Goal: Task Accomplishment & Management: Use online tool/utility

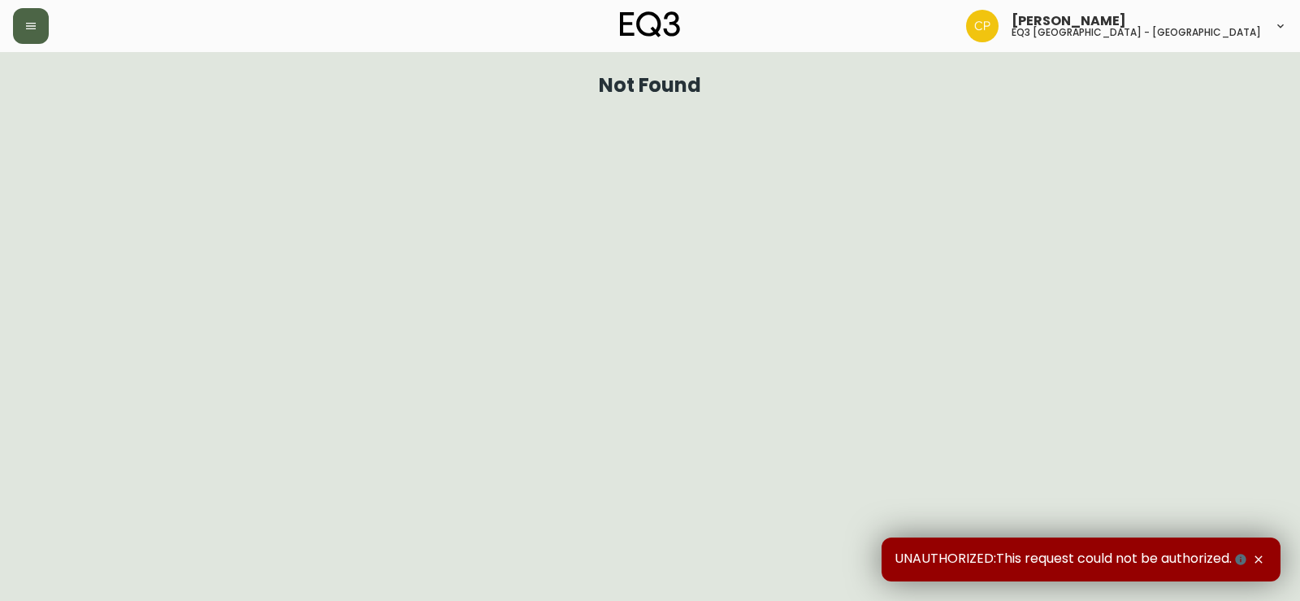
click at [32, 16] on button "button" at bounding box center [31, 26] width 36 height 36
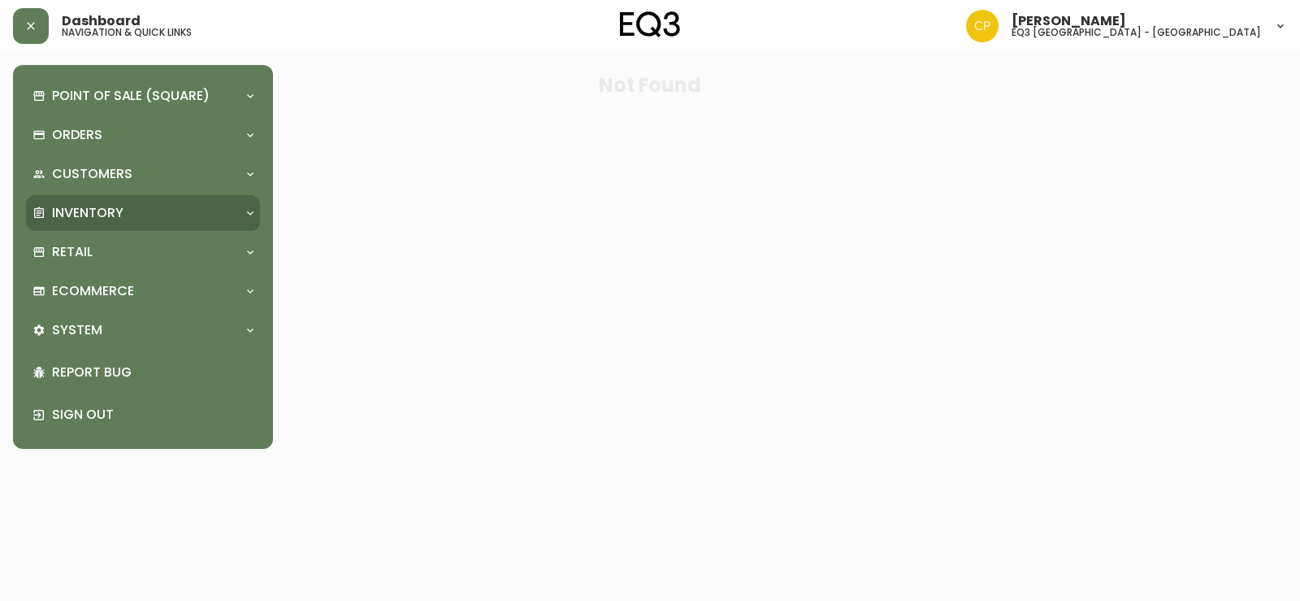
click at [204, 205] on div "Inventory" at bounding box center [135, 213] width 205 height 18
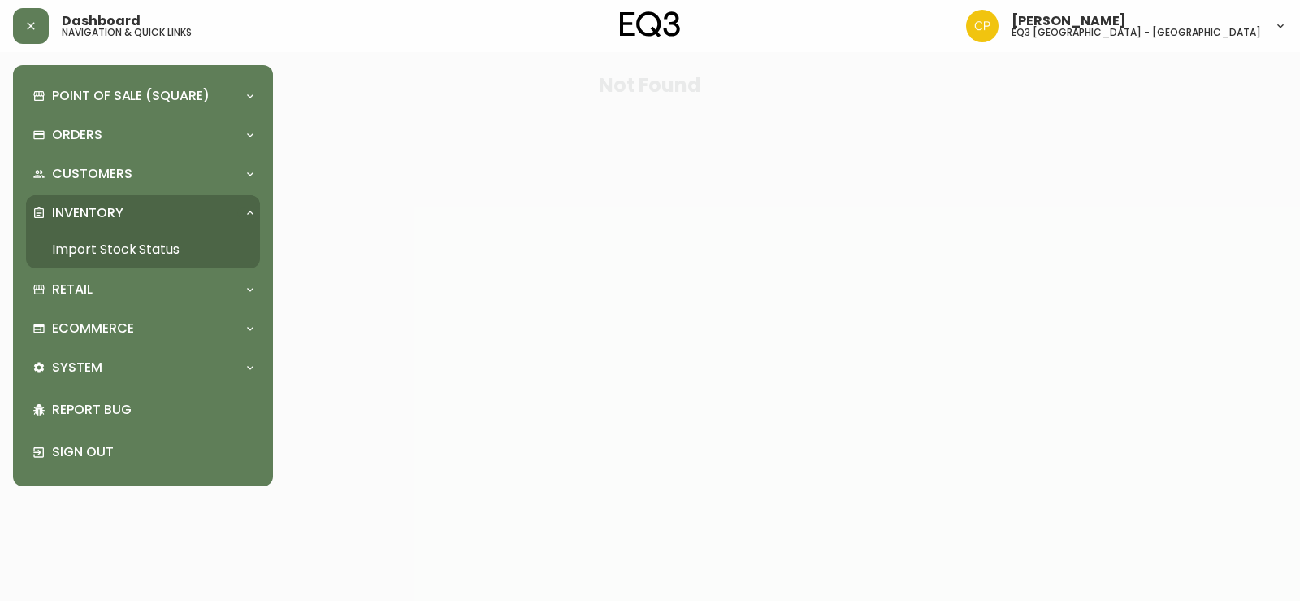
click at [167, 262] on link "Import Stock Status" at bounding box center [143, 249] width 234 height 37
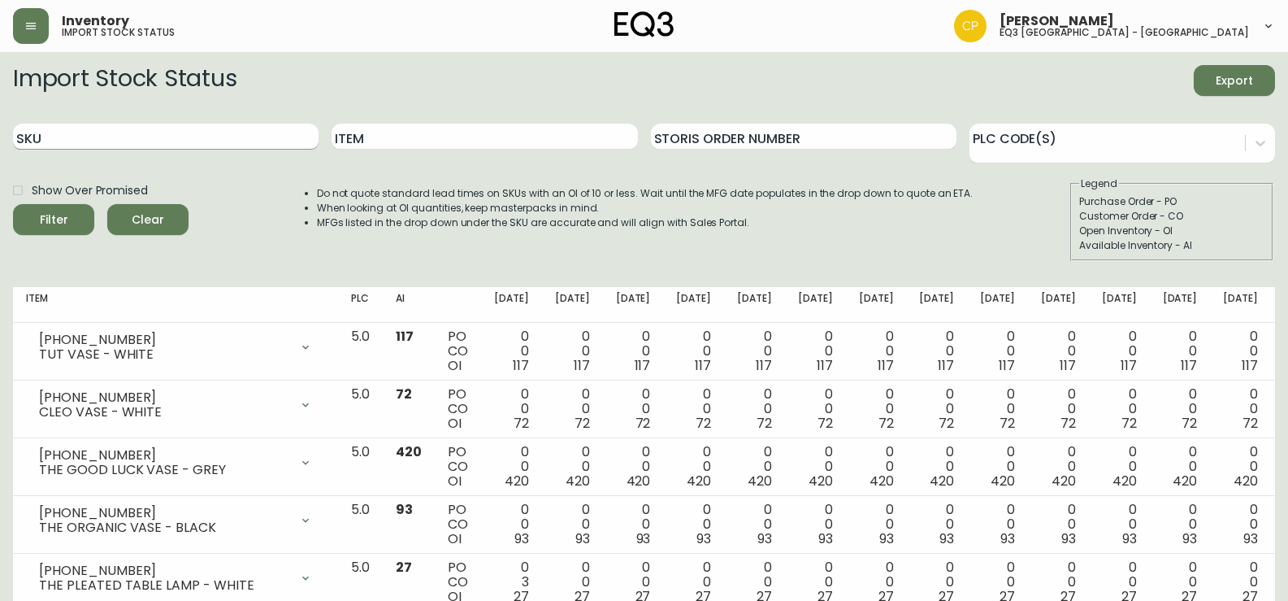
paste input "3020-025-4"
click at [252, 134] on input "3020-025-4" at bounding box center [166, 137] width 306 height 26
type input "3020-025-4"
click at [13, 204] on button "Filter" at bounding box center [53, 219] width 81 height 31
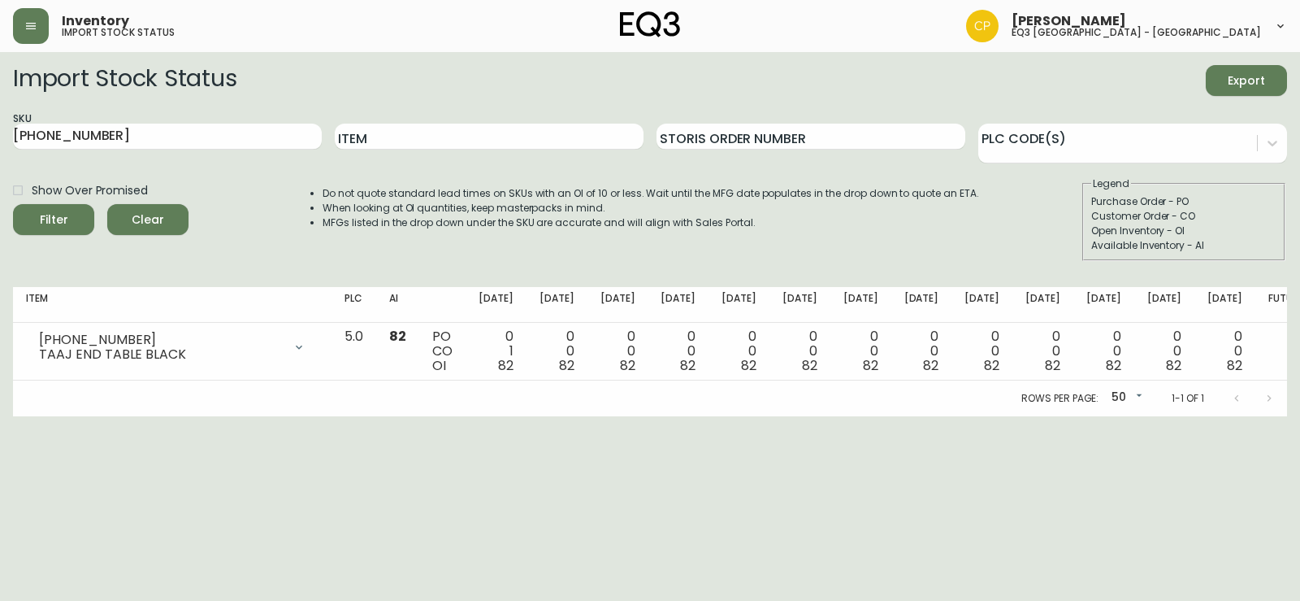
click at [1156, 76] on div "Import Stock Status Export" at bounding box center [650, 80] width 1274 height 31
